Goal: Complete application form

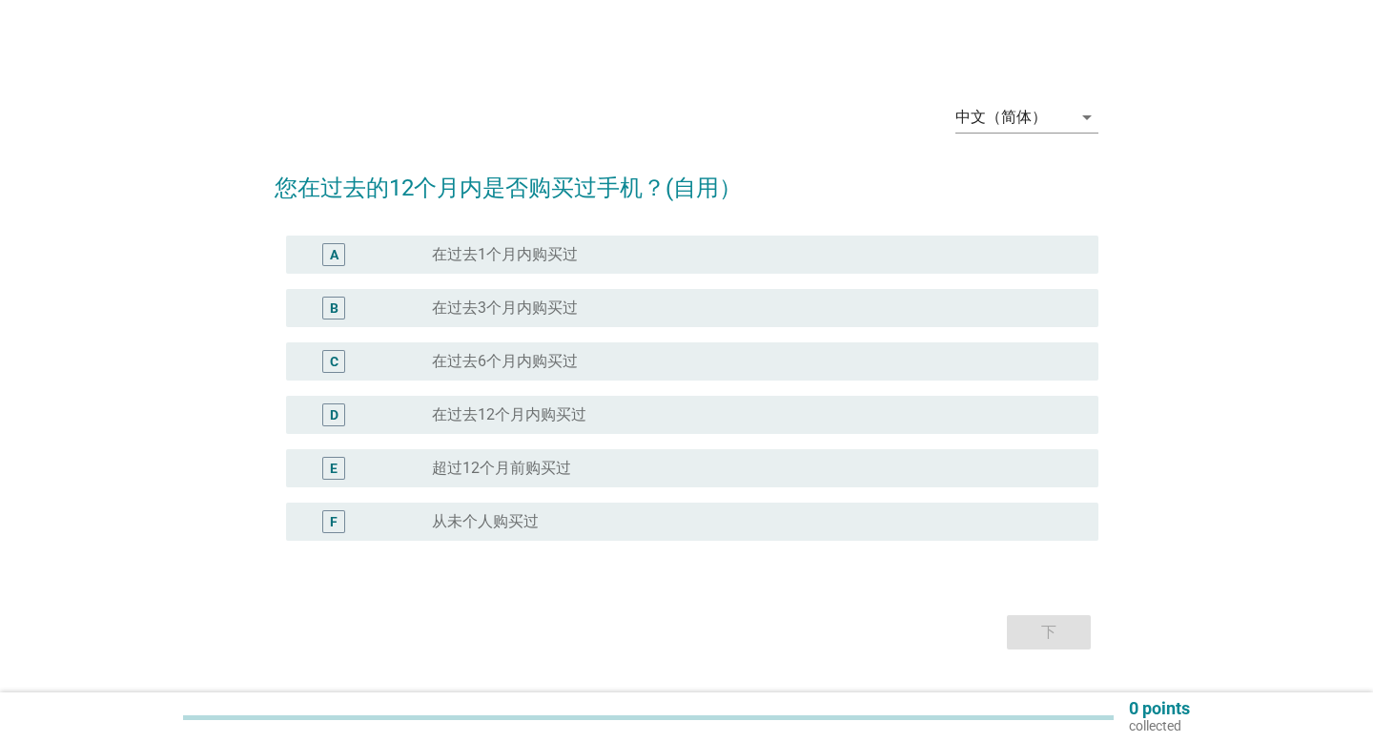
click at [626, 272] on div "A radio_button_unchecked 在过去1个月内购买过" at bounding box center [692, 254] width 812 height 38
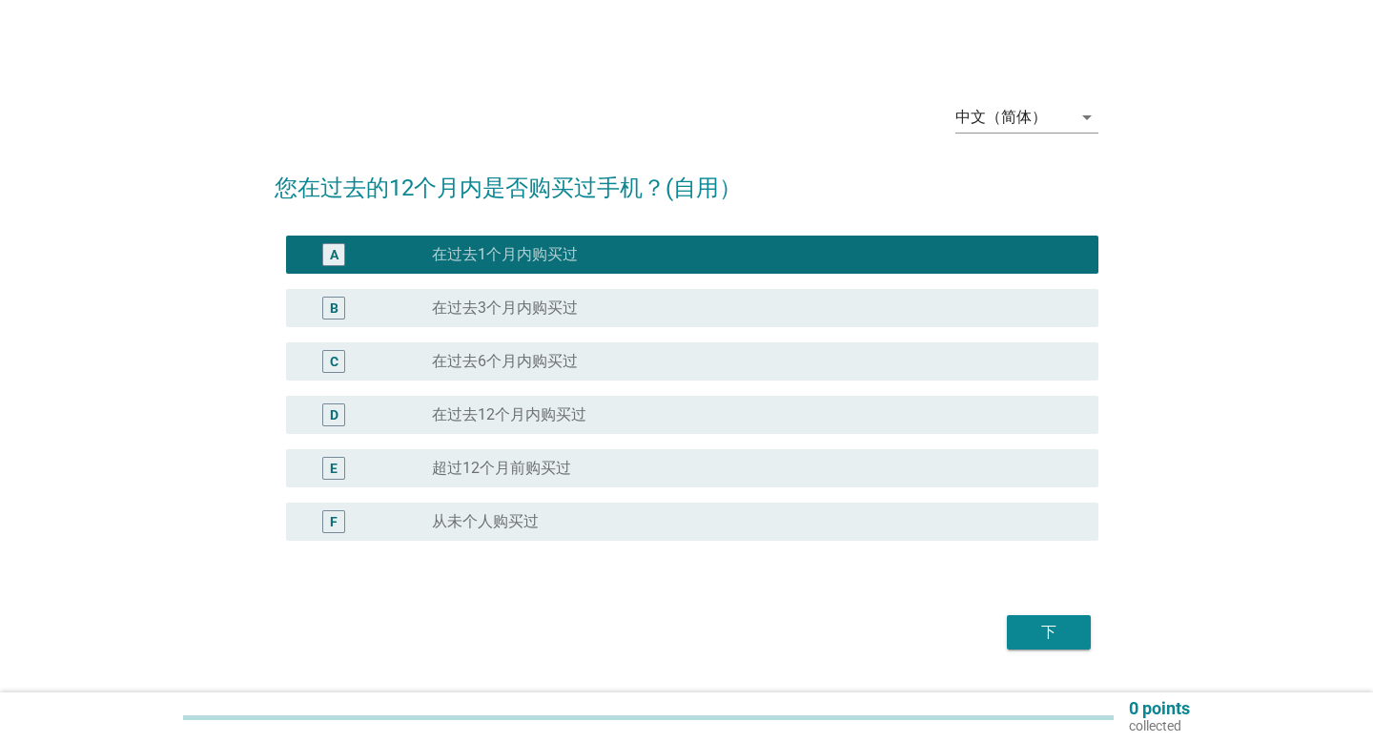
click at [623, 319] on div "B radio_button_unchecked 在过去3个月内购买过" at bounding box center [692, 308] width 812 height 38
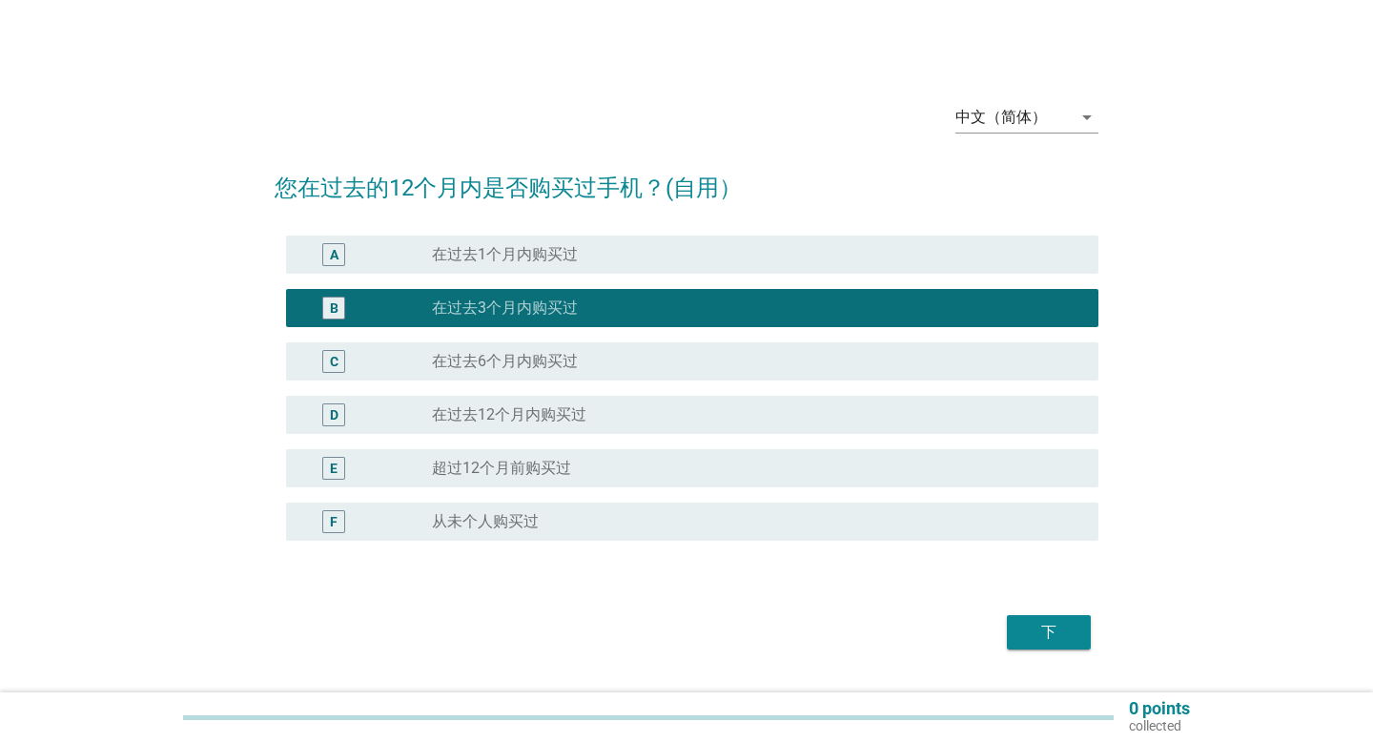
click at [1023, 628] on div "下" at bounding box center [1048, 632] width 53 height 23
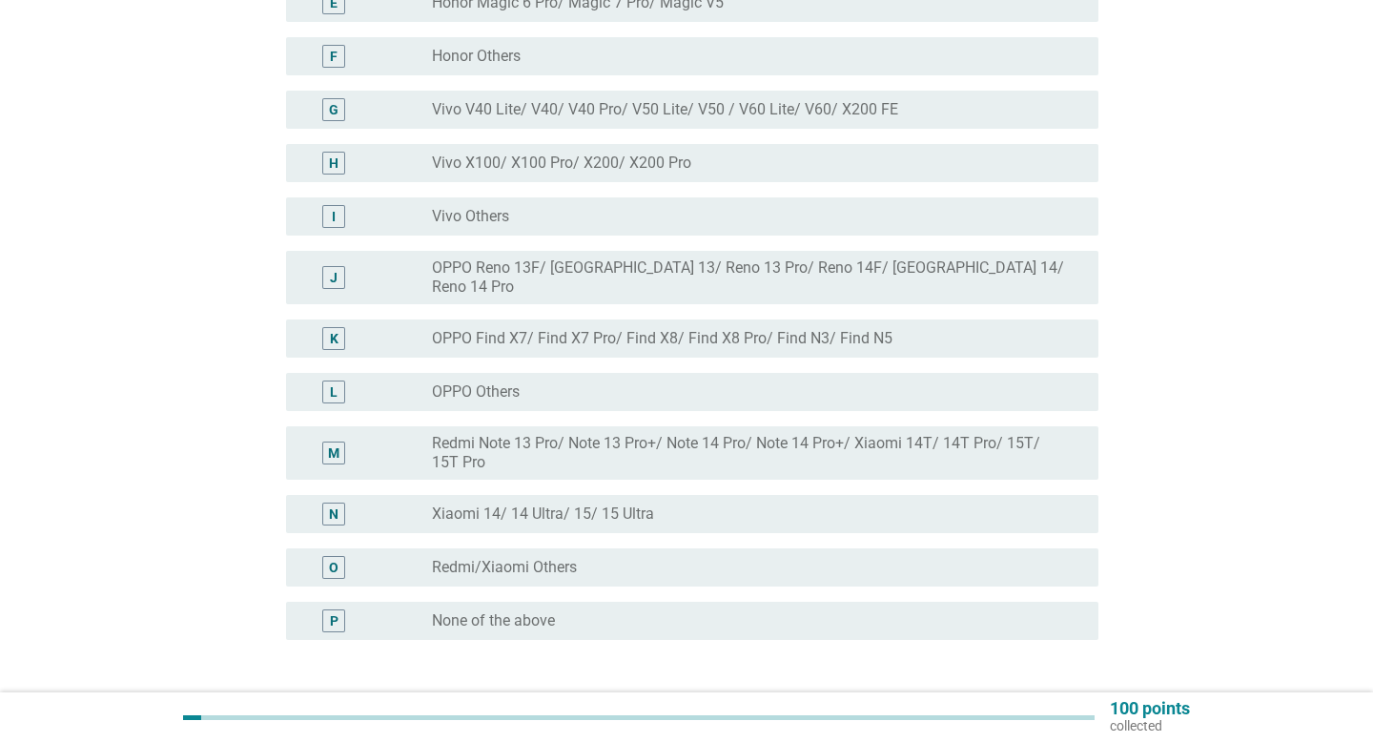
scroll to position [506, 0]
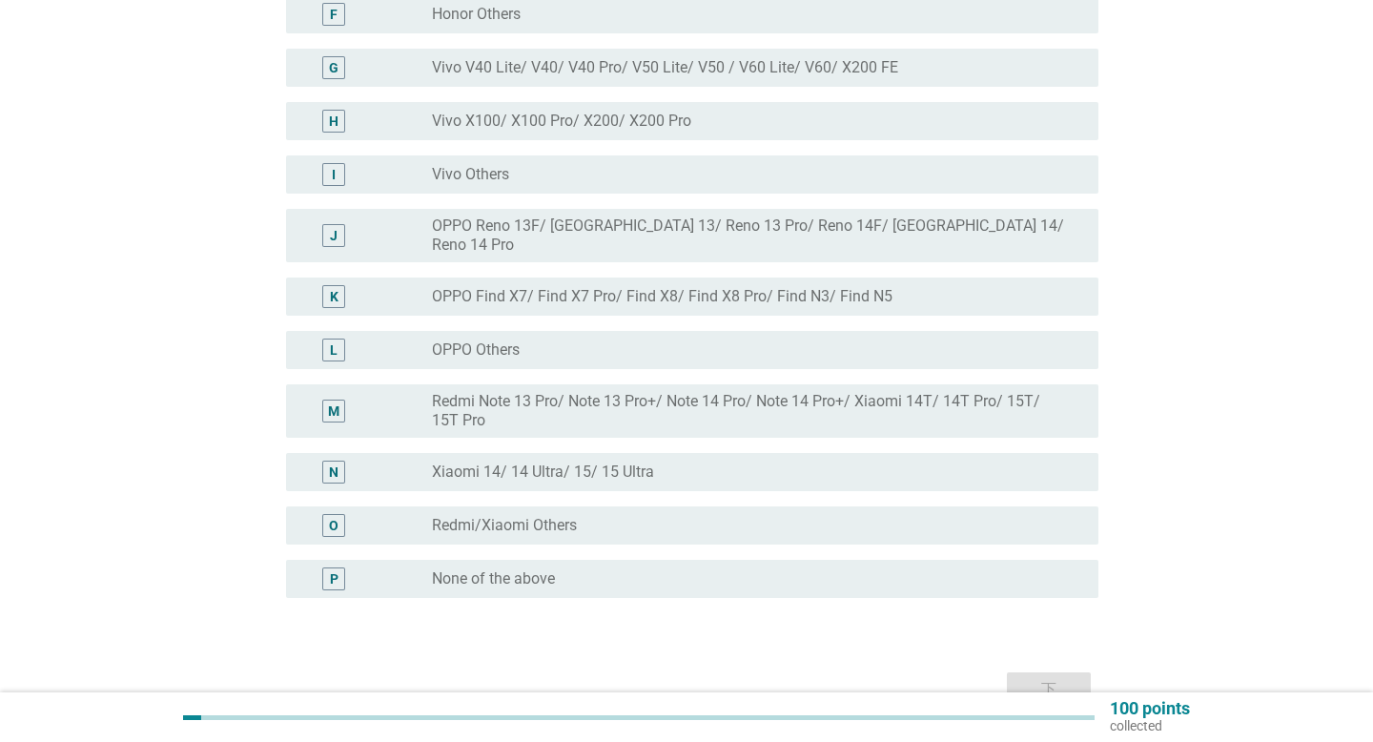
click at [584, 570] on div "radio_button_unchecked None of the above" at bounding box center [750, 578] width 636 height 19
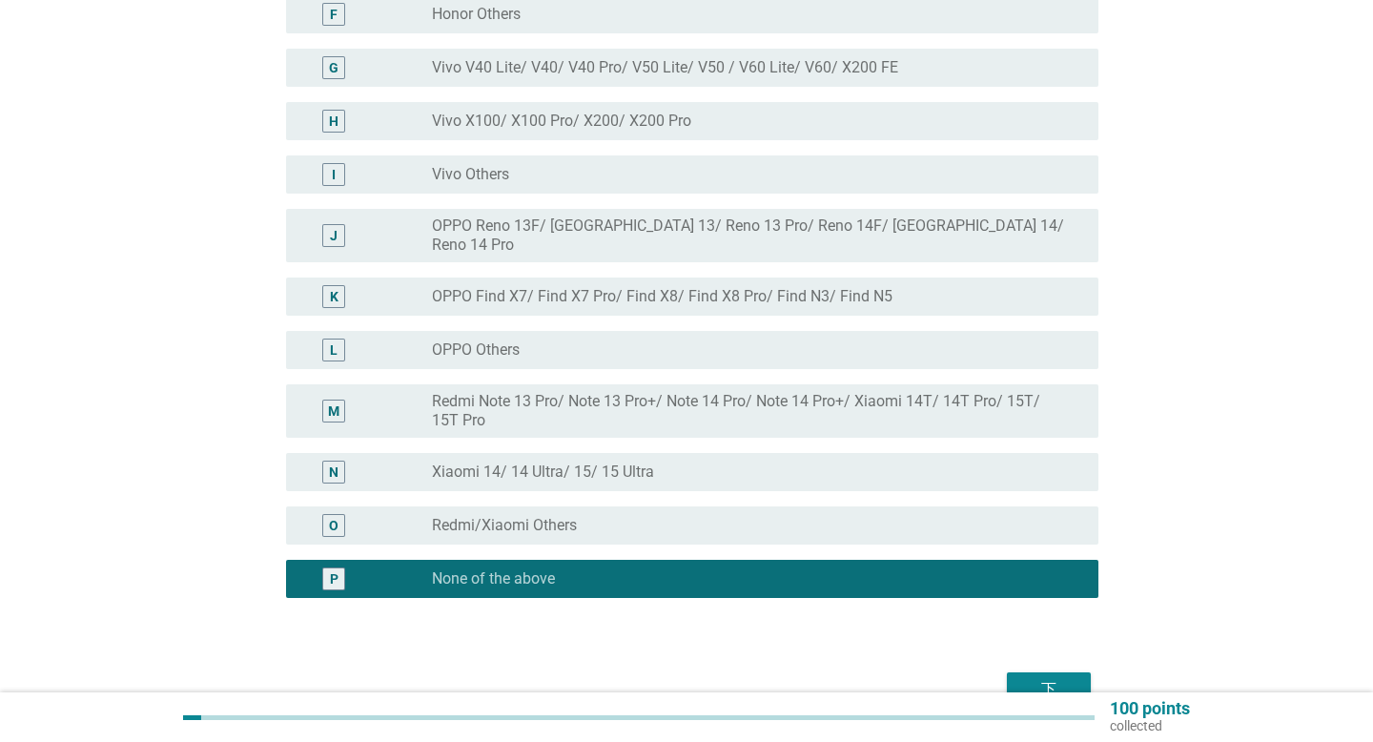
click at [890, 516] on div "radio_button_unchecked Redmi/Xiaomi Others" at bounding box center [750, 525] width 636 height 19
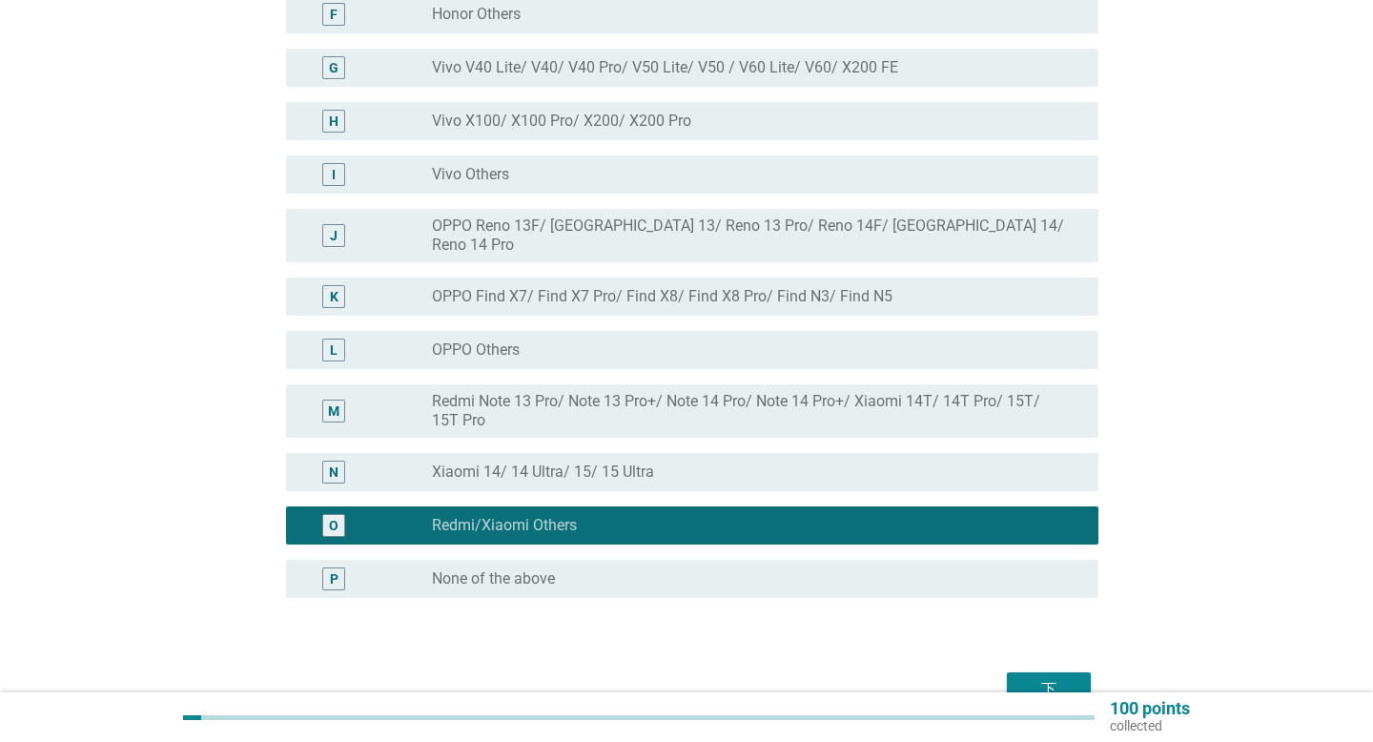
click at [874, 569] on div "radio_button_unchecked None of the above" at bounding box center [750, 578] width 636 height 19
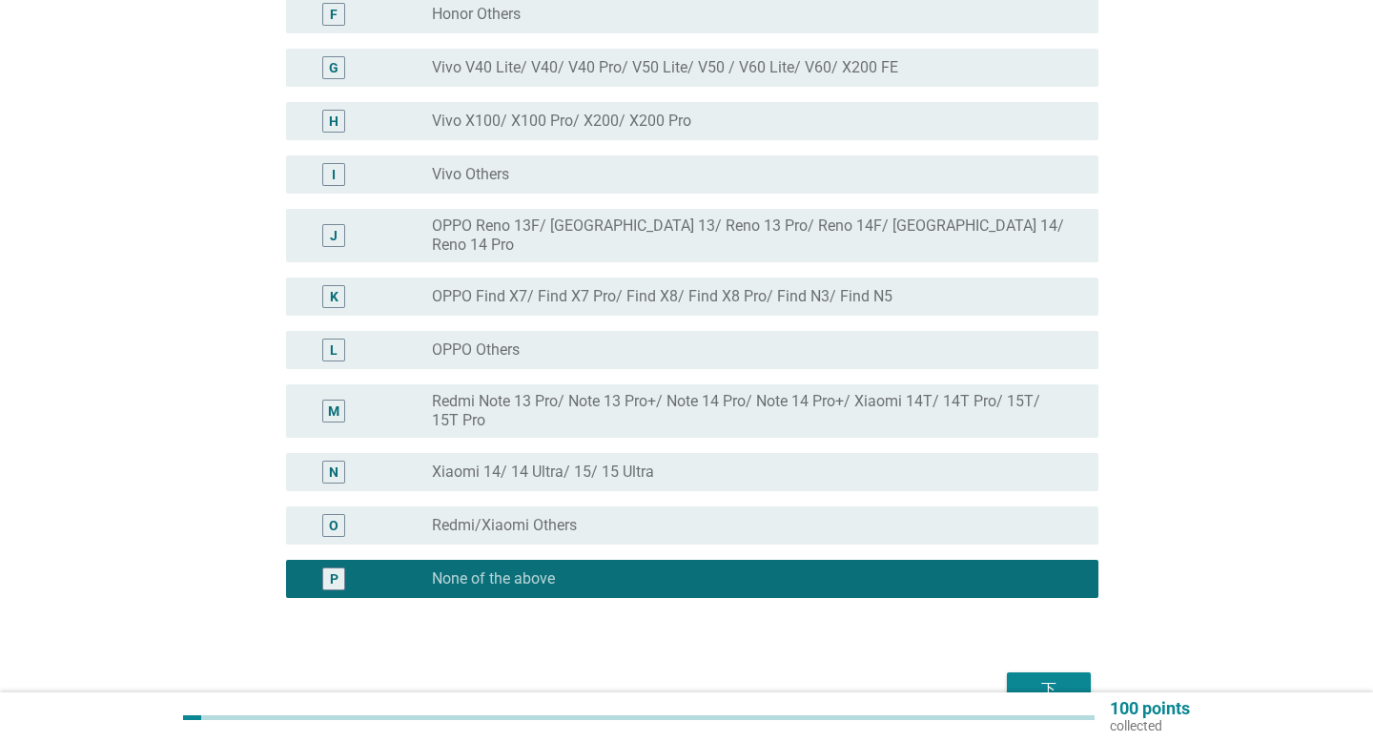
click at [1046, 678] on div "下" at bounding box center [1048, 689] width 53 height 23
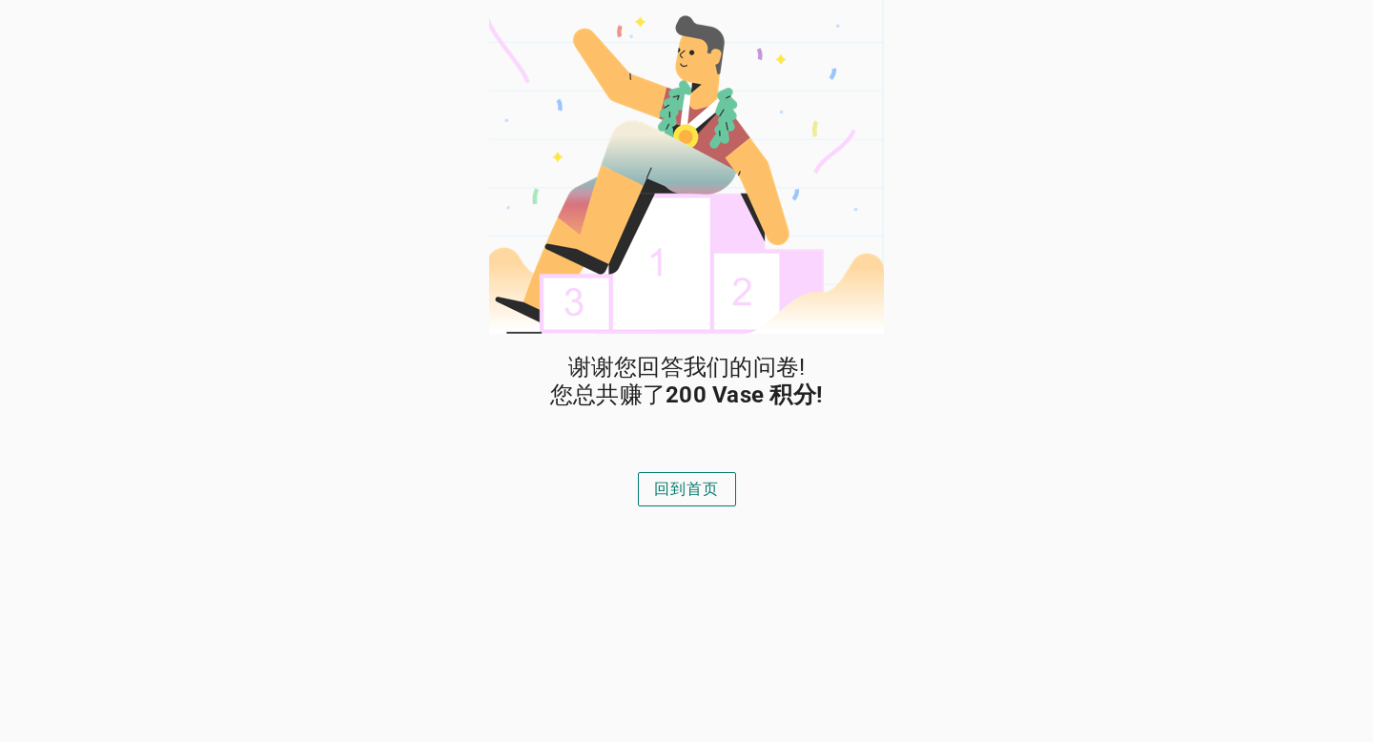
click at [698, 491] on div "回到首页" at bounding box center [687, 489] width 66 height 23
